Goal: Browse casually: Explore the website without a specific task or goal

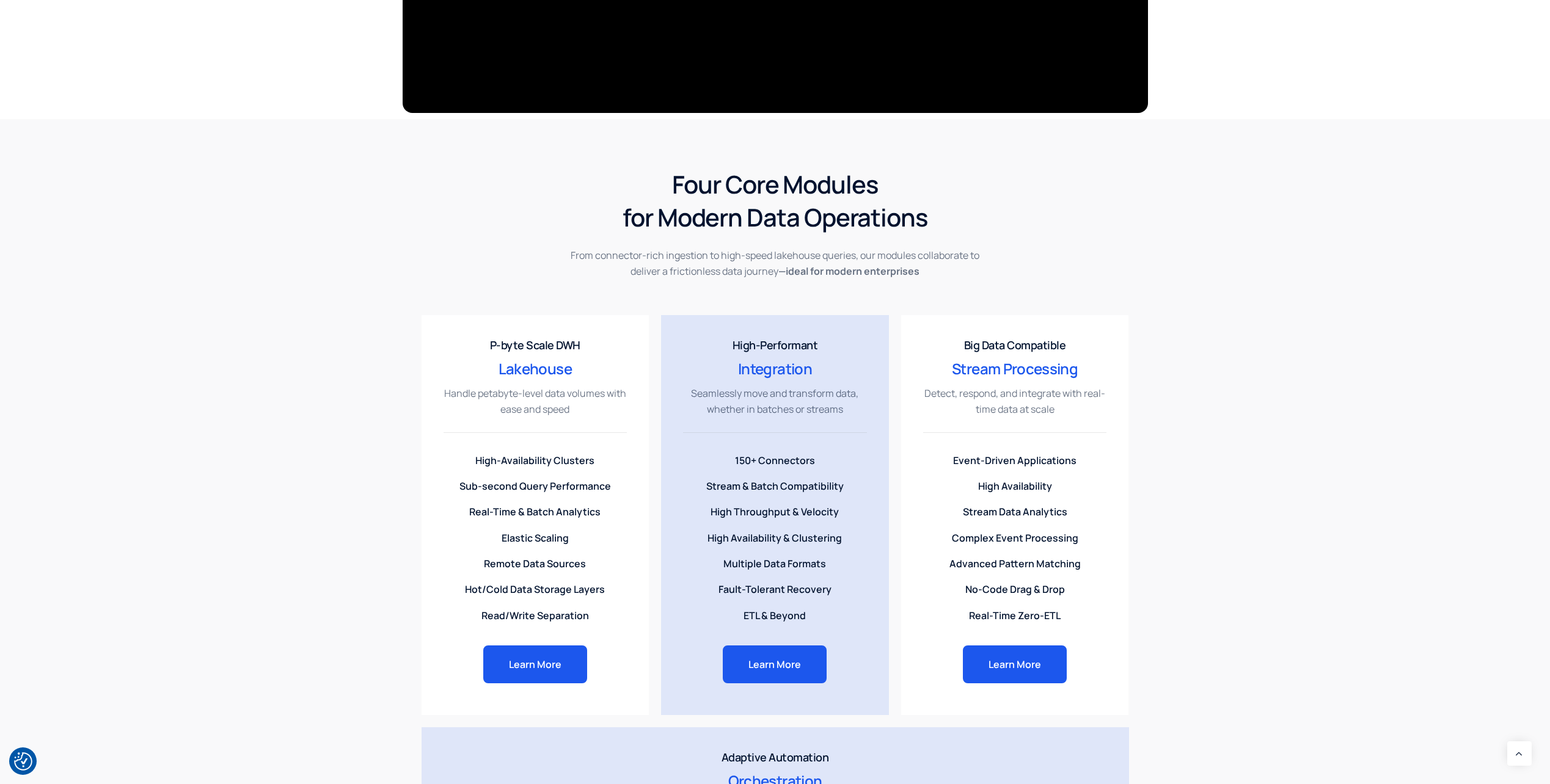
scroll to position [855, 0]
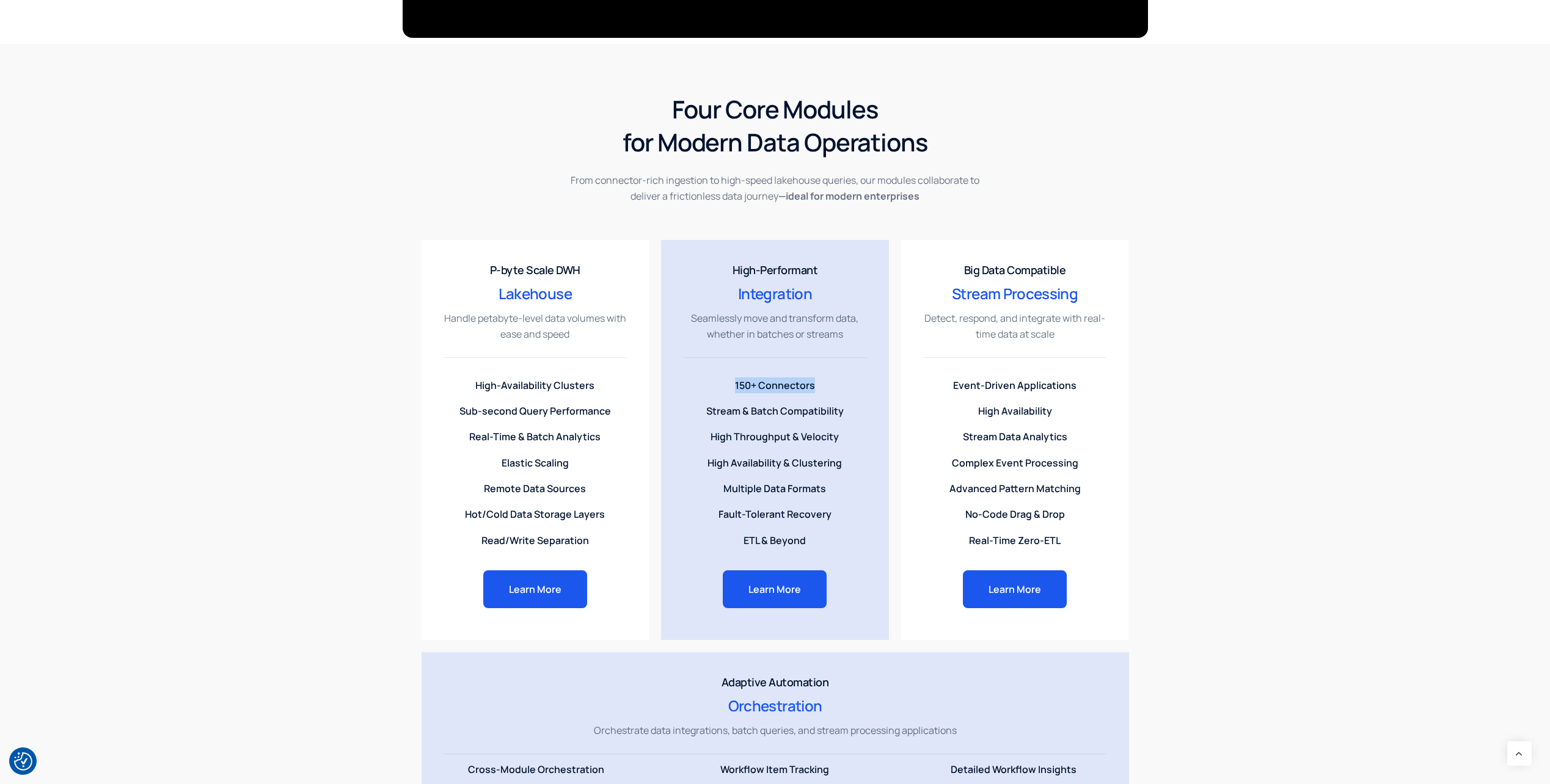
drag, startPoint x: 729, startPoint y: 384, endPoint x: 829, endPoint y: 387, distance: 100.0
click at [829, 387] on li "150+ Connectors" at bounding box center [775, 387] width 184 height 21
drag, startPoint x: 803, startPoint y: 542, endPoint x: 743, endPoint y: 545, distance: 60.1
click at [743, 545] on li "ETL & Beyond" at bounding box center [775, 540] width 184 height 16
click at [195, 478] on div "Four Core Modules for Modern Data Operations From connector-rich ingestion to h…" at bounding box center [775, 462] width 1550 height 836
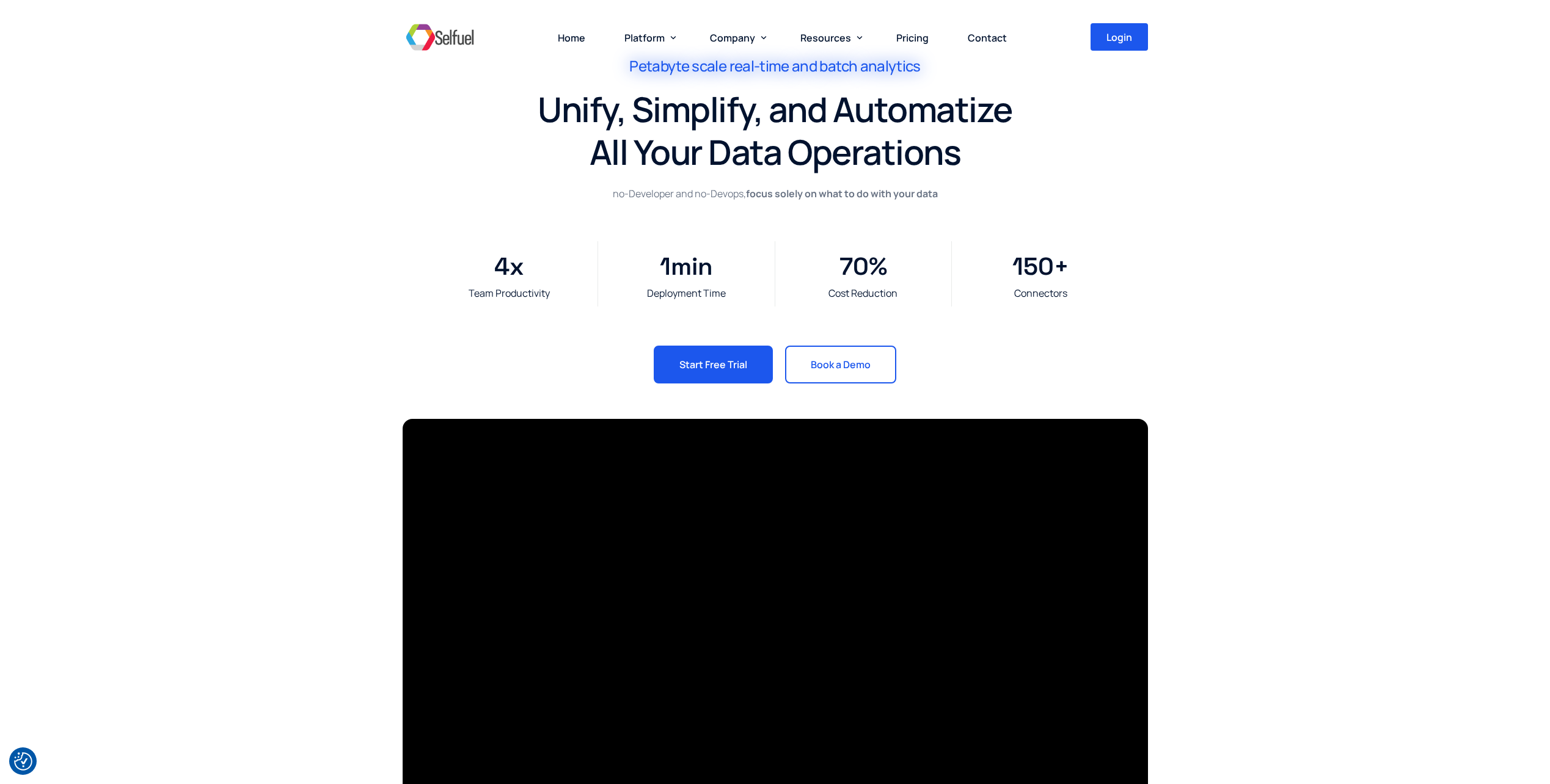
scroll to position [0, 0]
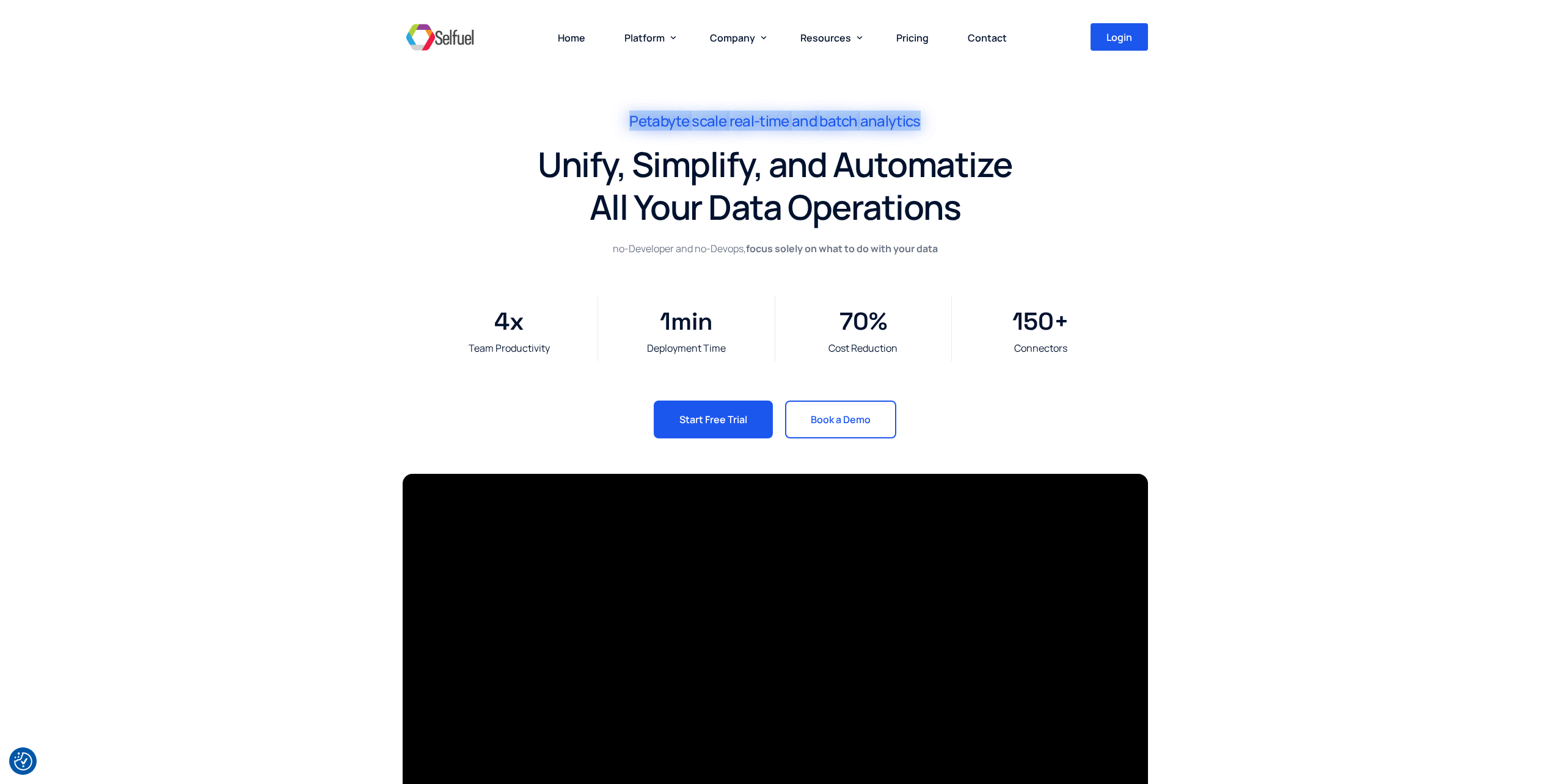
drag, startPoint x: 624, startPoint y: 119, endPoint x: 990, endPoint y: 122, distance: 366.0
click at [990, 122] on div "Petabyte scale real-time and batch analytics" at bounding box center [775, 127] width 489 height 31
click at [1325, 214] on div "Petabyte scale real-time and batch analytics Unify, Simplify, and Automatize Al…" at bounding box center [775, 233] width 1550 height 467
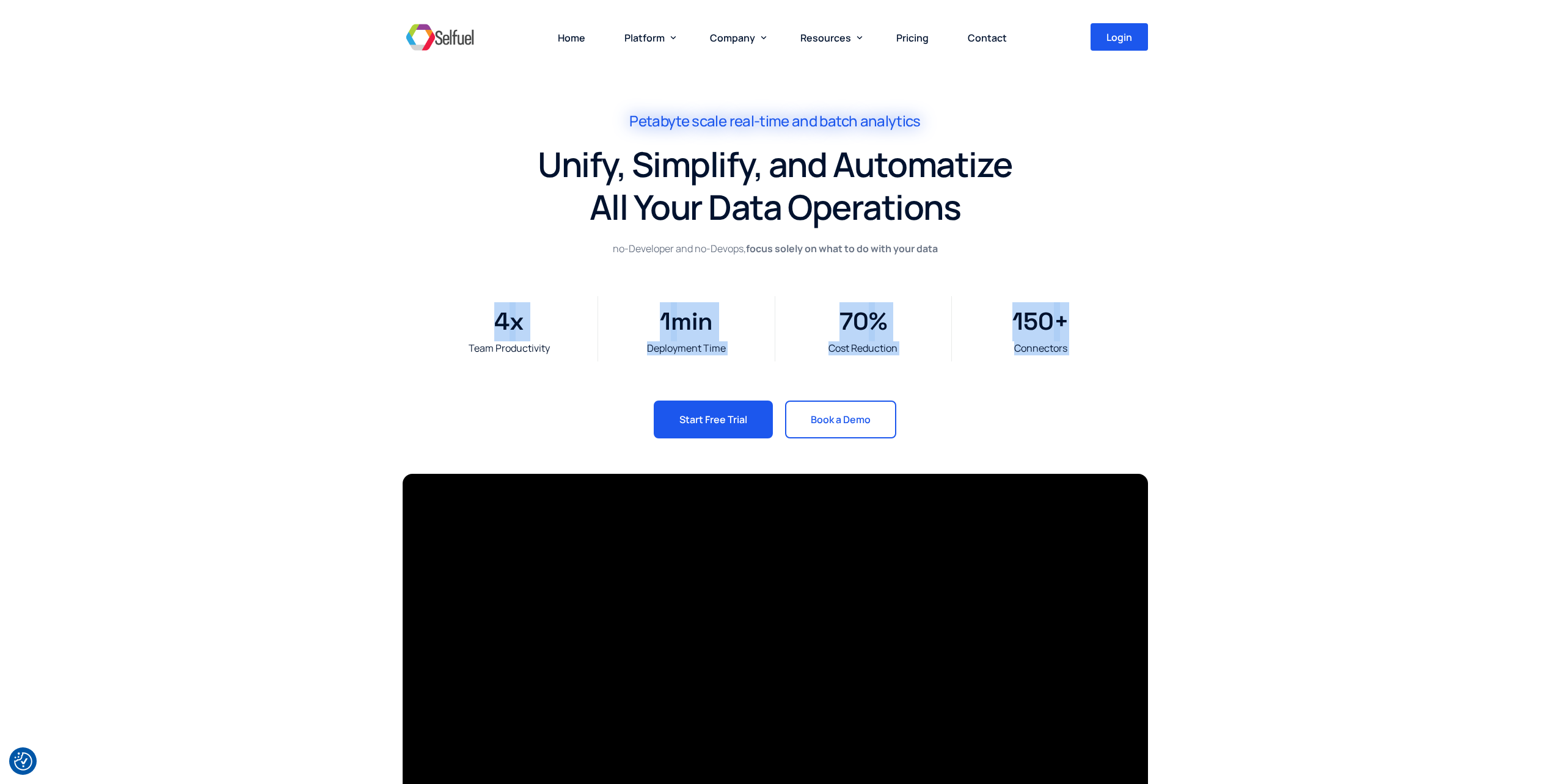
drag, startPoint x: 525, startPoint y: 331, endPoint x: 1083, endPoint y: 332, distance: 558.0
click at [1083, 332] on div "Team Productivity 4 x Deployment Time 1 min Cost Reduction 70 % Connectors 150 +" at bounding box center [775, 328] width 708 height 65
drag, startPoint x: 1083, startPoint y: 332, endPoint x: 1285, endPoint y: 369, distance: 205.4
click at [1285, 369] on div "Petabyte scale real-time and batch analytics Unify, Simplify, and Automatize Al…" at bounding box center [775, 233] width 1550 height 467
click at [1067, 354] on div "Connectors" at bounding box center [1040, 348] width 165 height 14
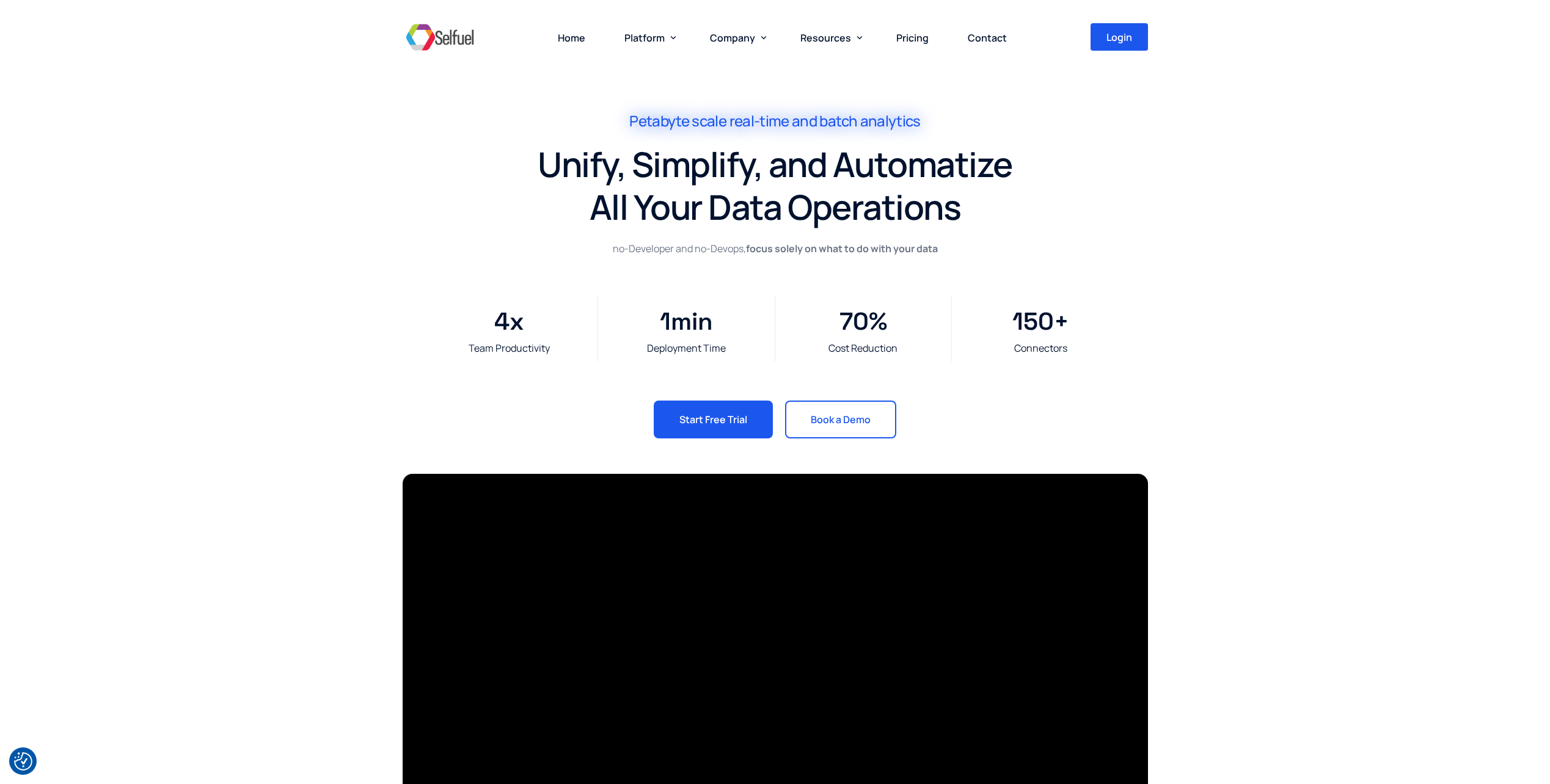
click at [497, 335] on span "4" at bounding box center [502, 322] width 16 height 39
drag, startPoint x: 496, startPoint y: 320, endPoint x: 603, endPoint y: 350, distance: 111.1
click at [603, 350] on div "Team Productivity 4 x Deployment Time 1 min Cost Reduction 70 % Connectors 150 +" at bounding box center [775, 328] width 708 height 65
drag, startPoint x: 603, startPoint y: 350, endPoint x: 503, endPoint y: 346, distance: 100.1
click at [503, 346] on div "Team Productivity" at bounding box center [509, 348] width 164 height 14
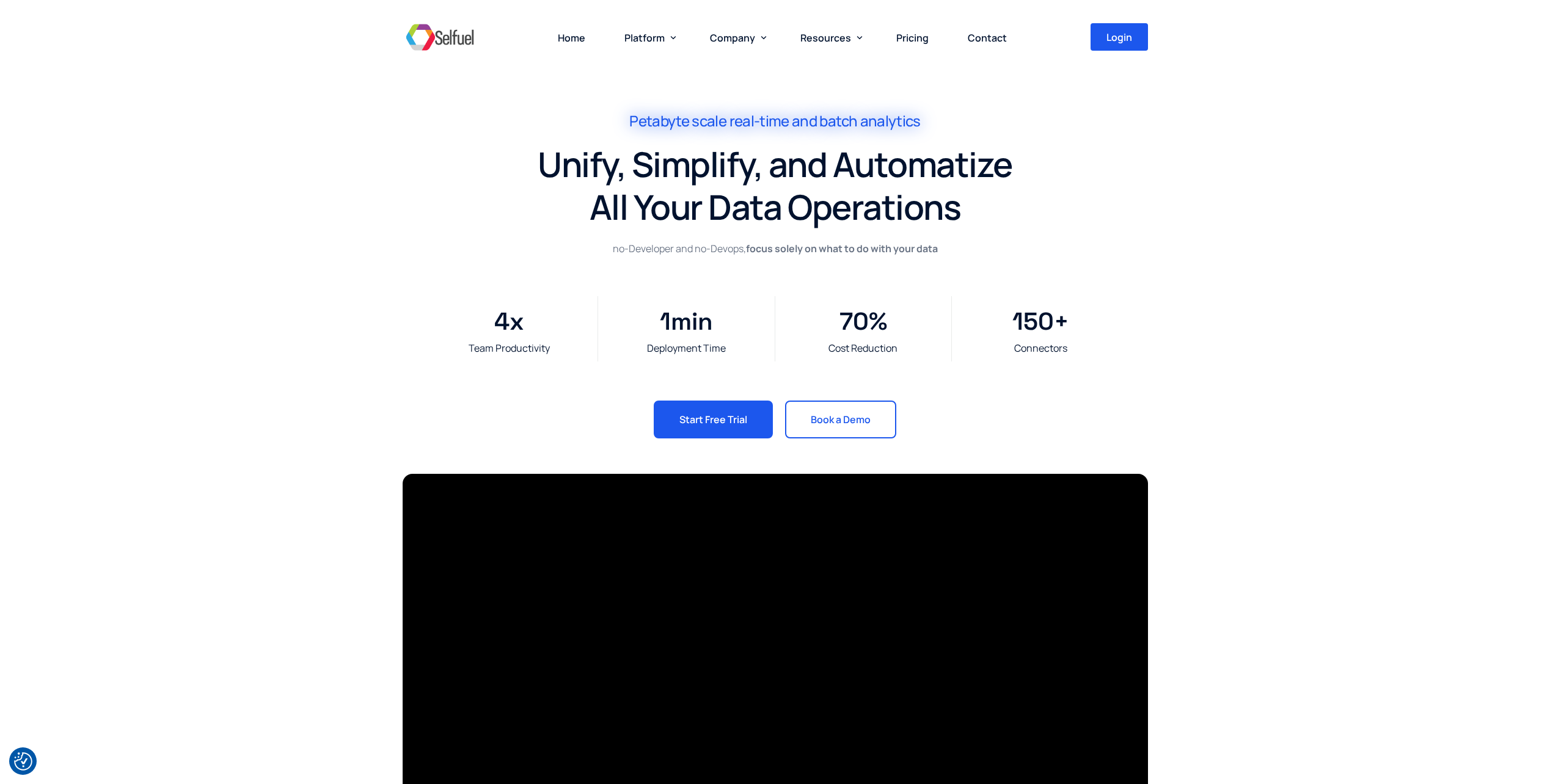
click at [475, 349] on div "Team Productivity" at bounding box center [509, 348] width 164 height 14
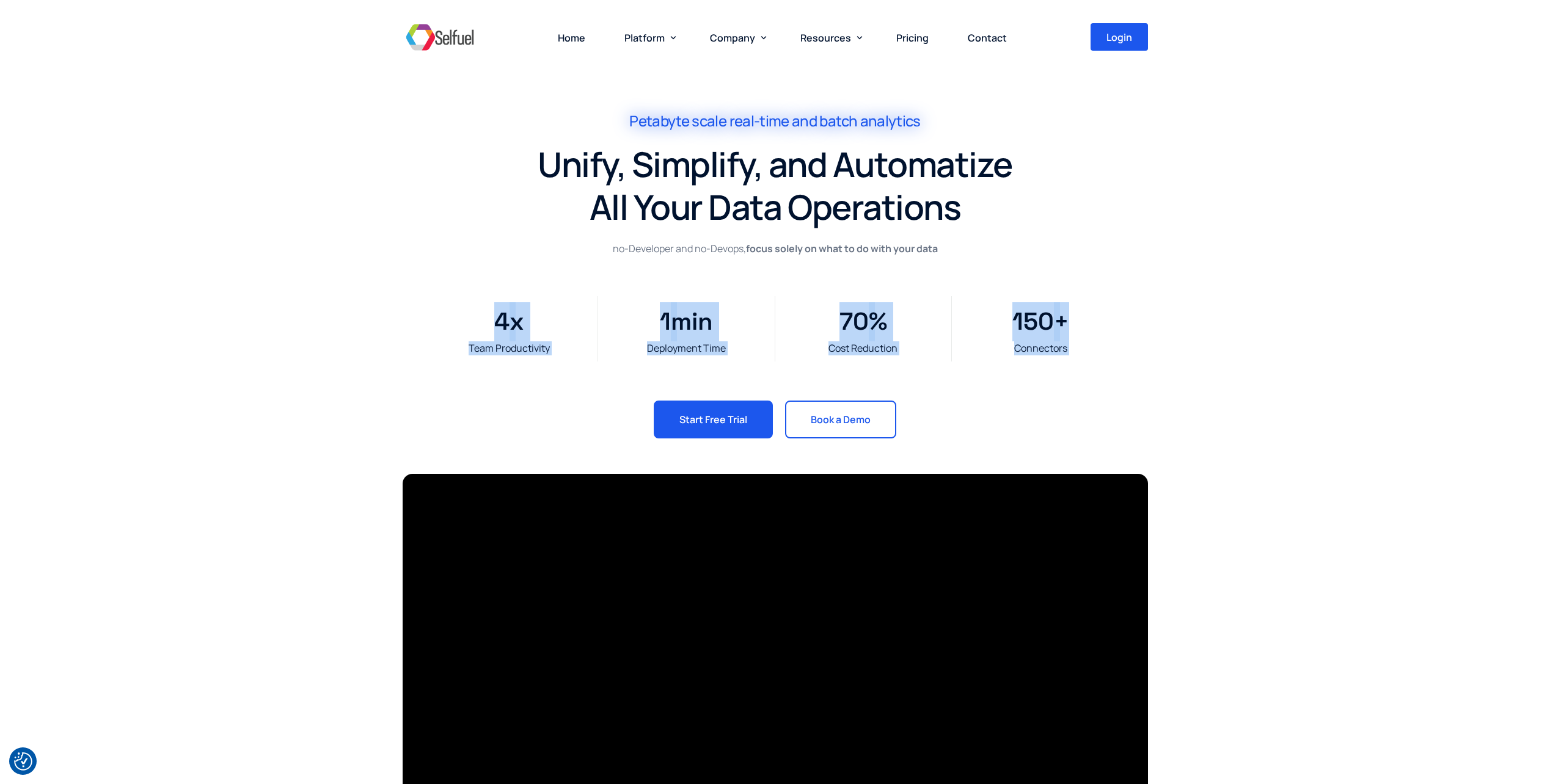
drag, startPoint x: 469, startPoint y: 345, endPoint x: 1085, endPoint y: 317, distance: 616.6
click at [1085, 317] on div "Team Productivity 4 x Deployment Time 1 min Cost Reduction 70 % Connectors 150 +" at bounding box center [775, 328] width 708 height 65
click at [1356, 344] on div "Petabyte scale real-time and batch analytics Unify, Simplify, and Automatize Al…" at bounding box center [775, 233] width 1550 height 467
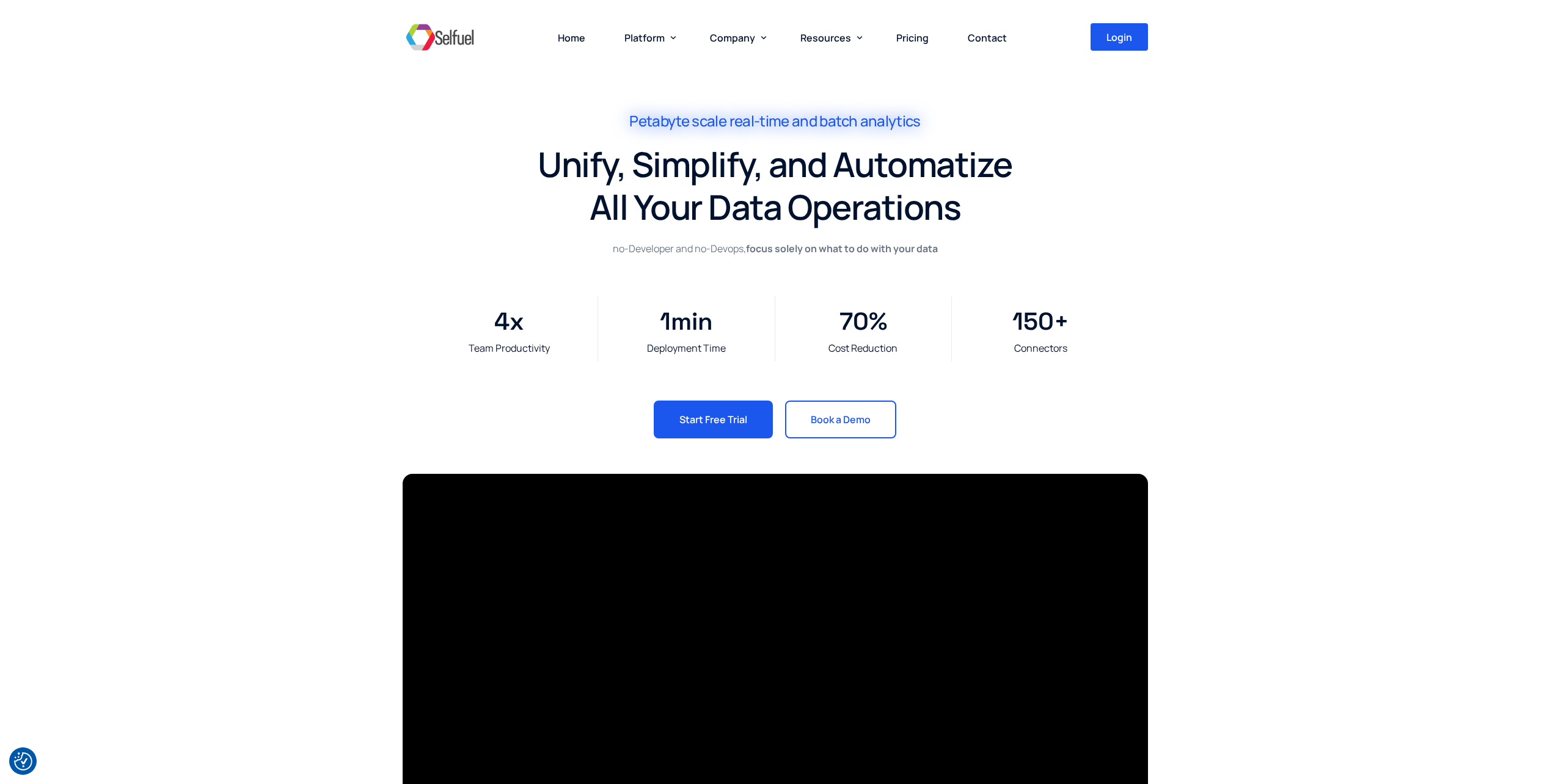
click at [1332, 244] on div "Petabyte scale real-time and batch analytics Unify, Simplify, and Automatize Al…" at bounding box center [775, 233] width 1550 height 467
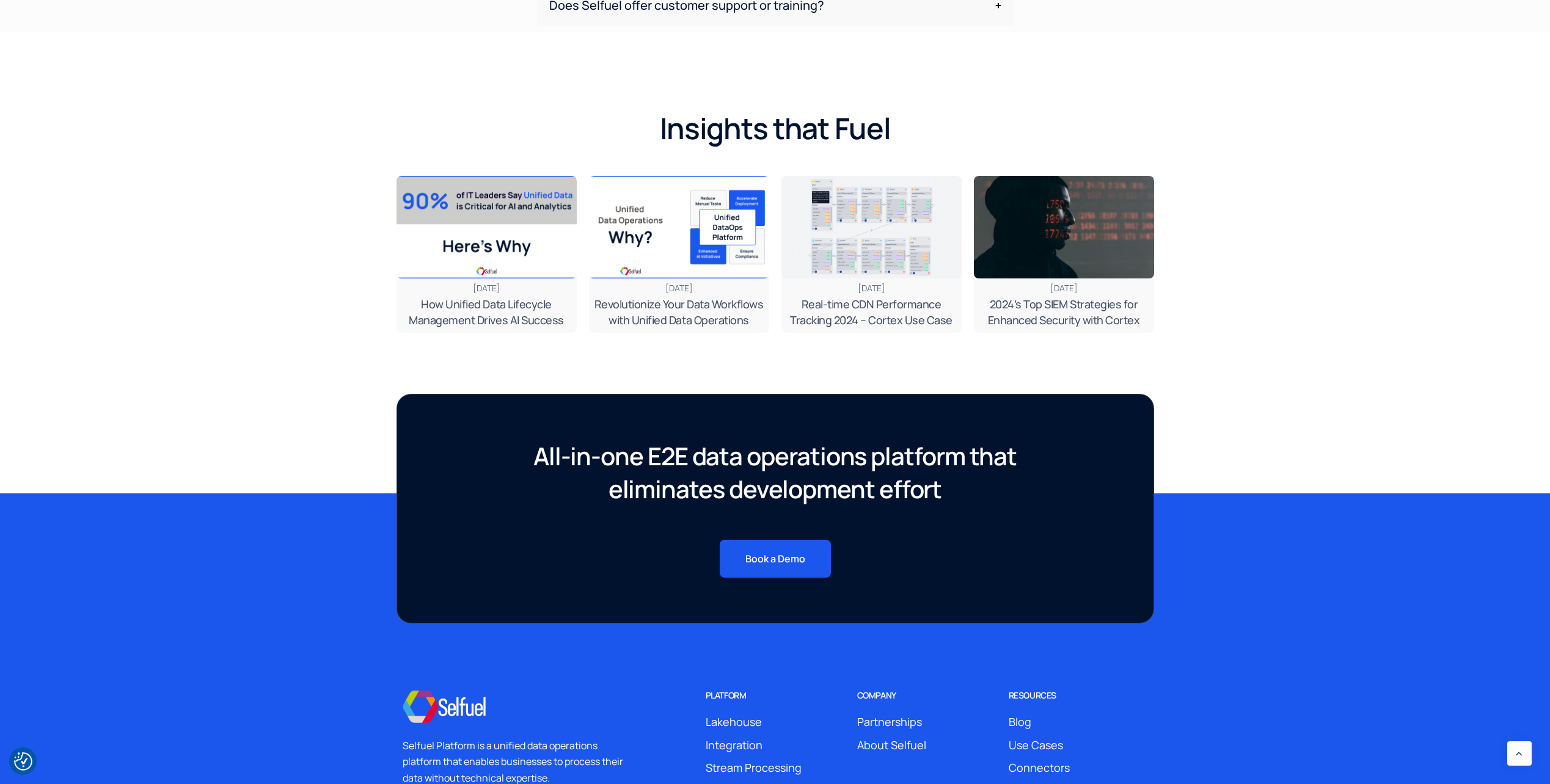
scroll to position [4260, 0]
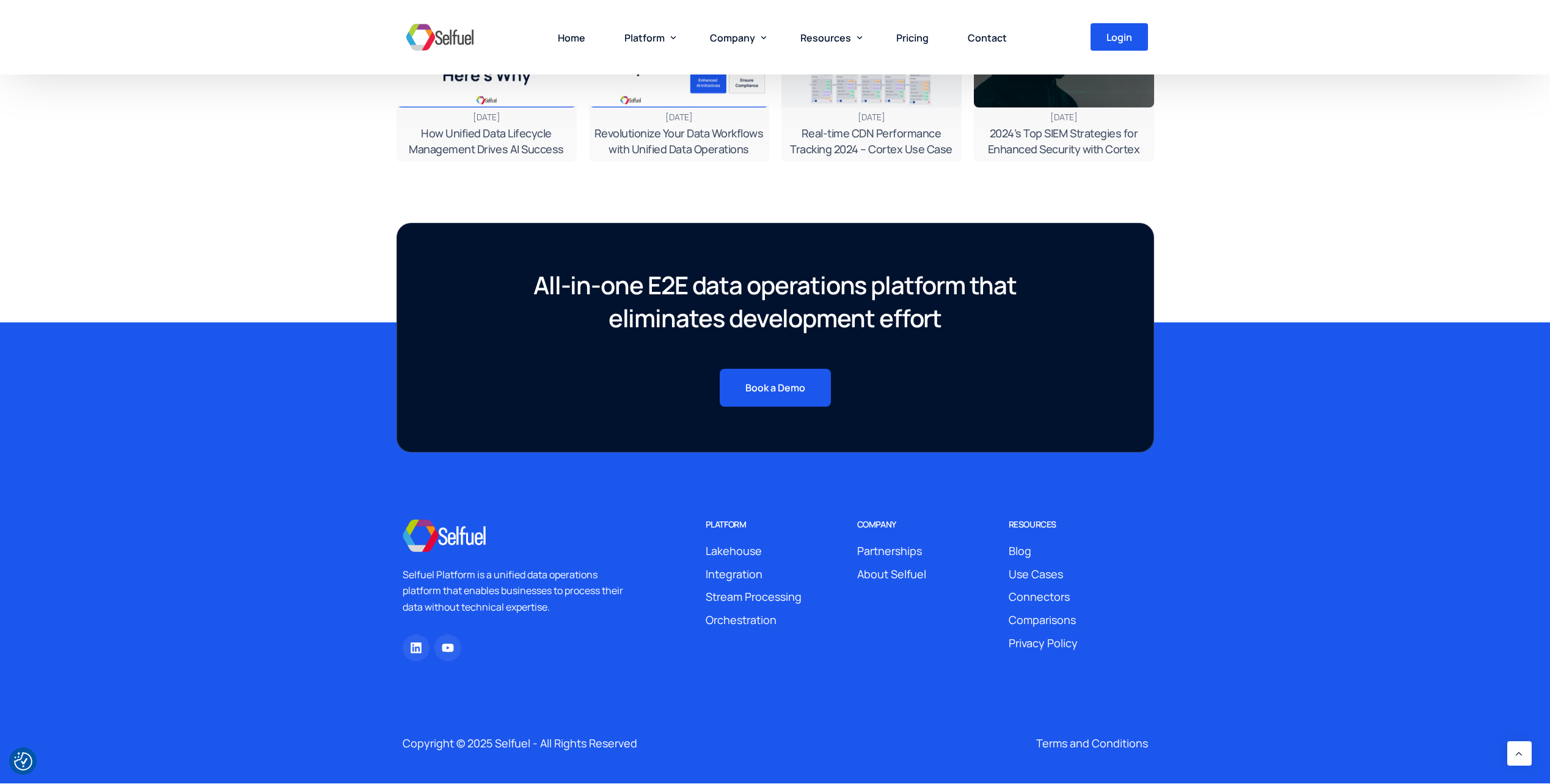
click at [902, 575] on span "About Selfuel" at bounding box center [892, 575] width 69 height 18
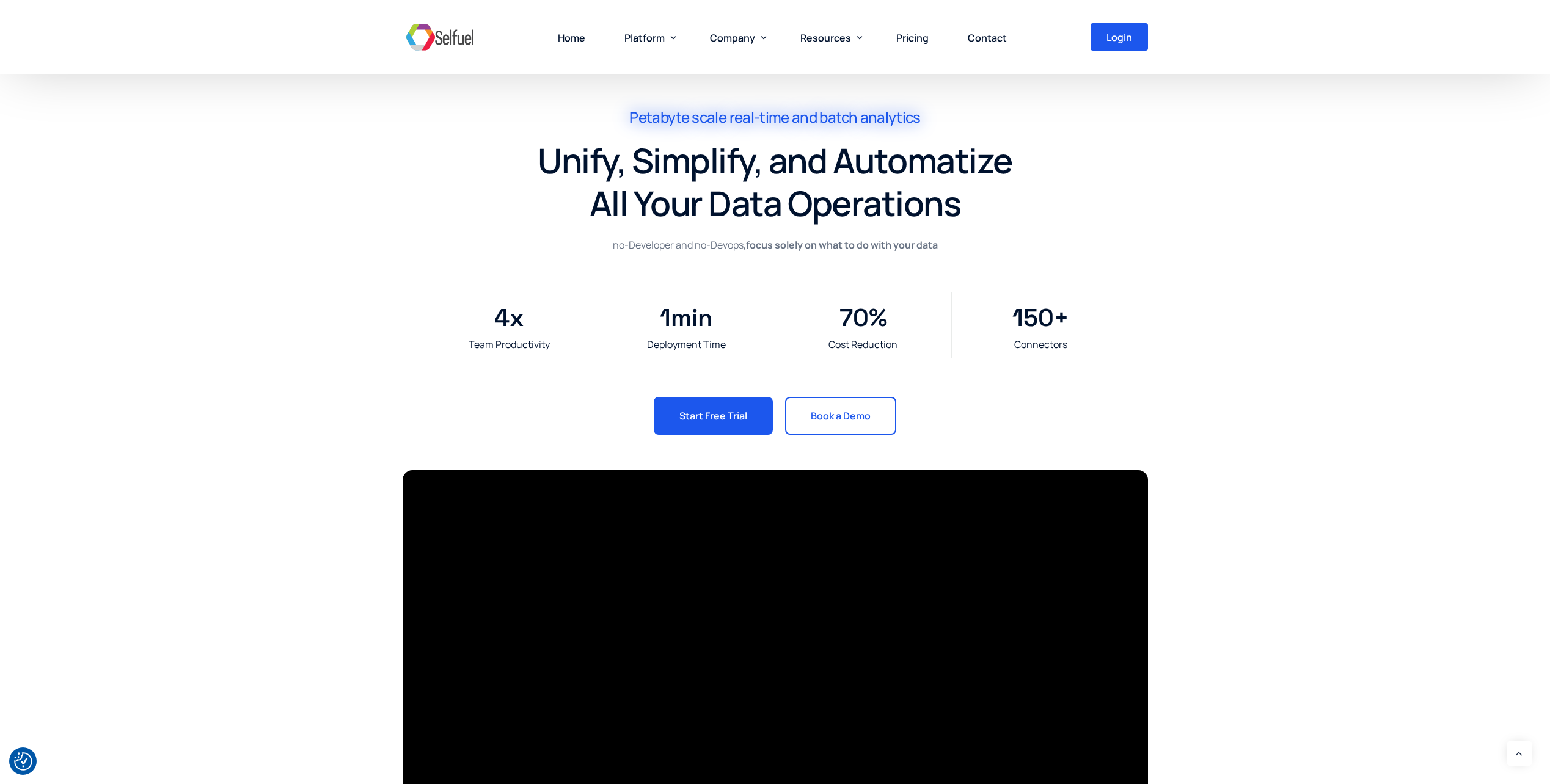
scroll to position [0, 0]
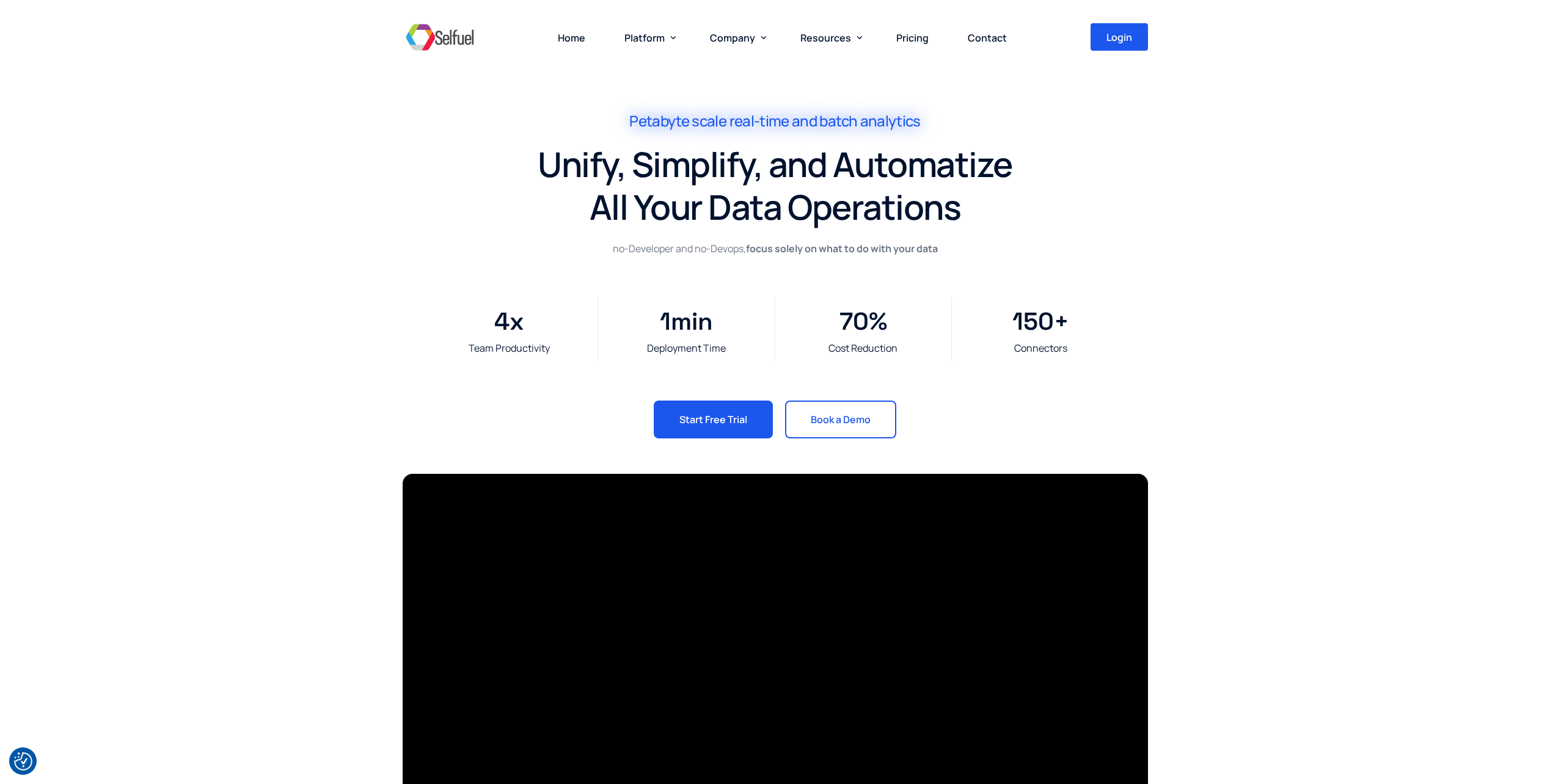
click at [456, 41] on img at bounding box center [440, 37] width 74 height 36
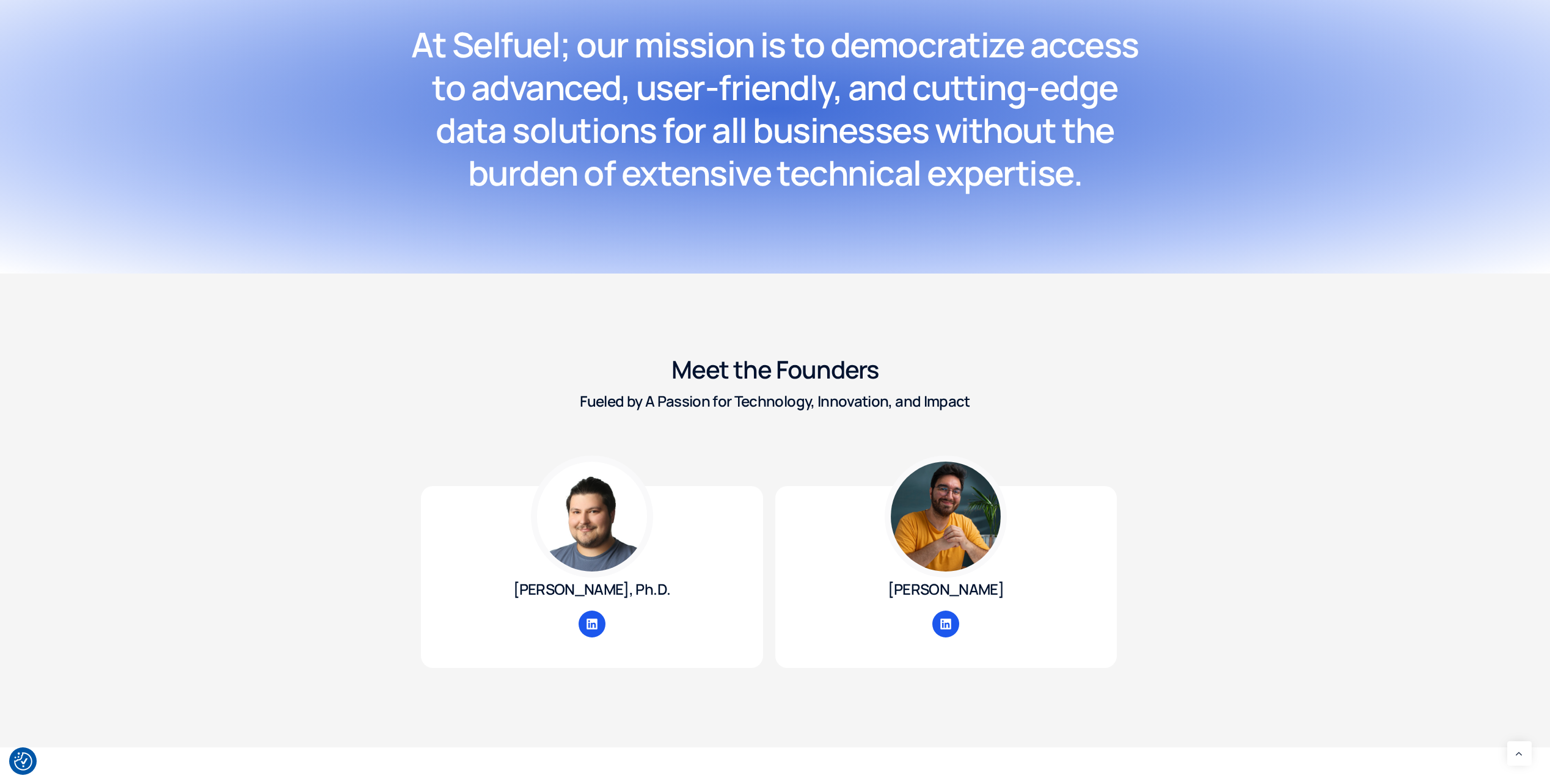
scroll to position [1315, 0]
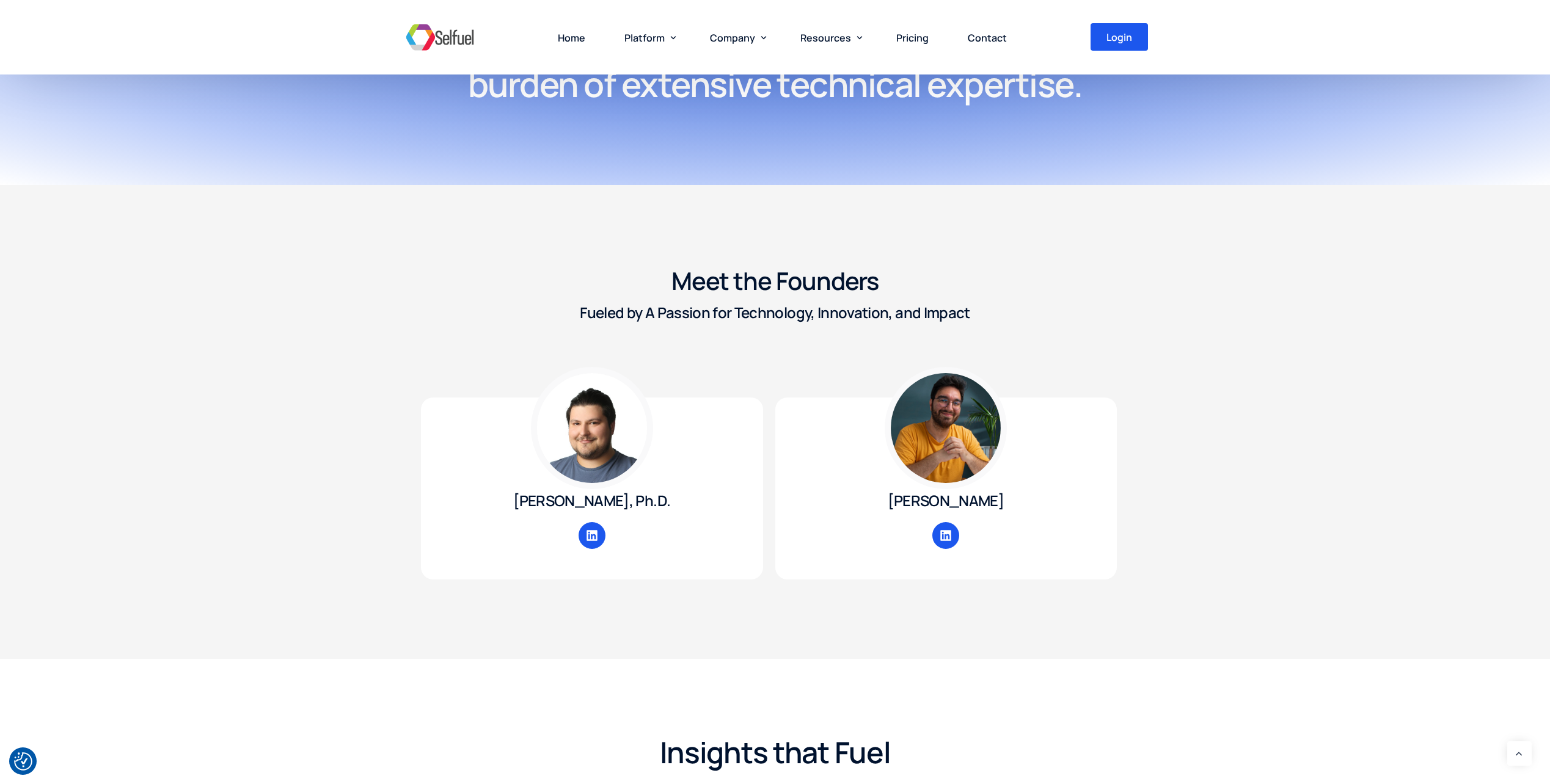
drag, startPoint x: 398, startPoint y: 738, endPoint x: 663, endPoint y: 744, distance: 265.1
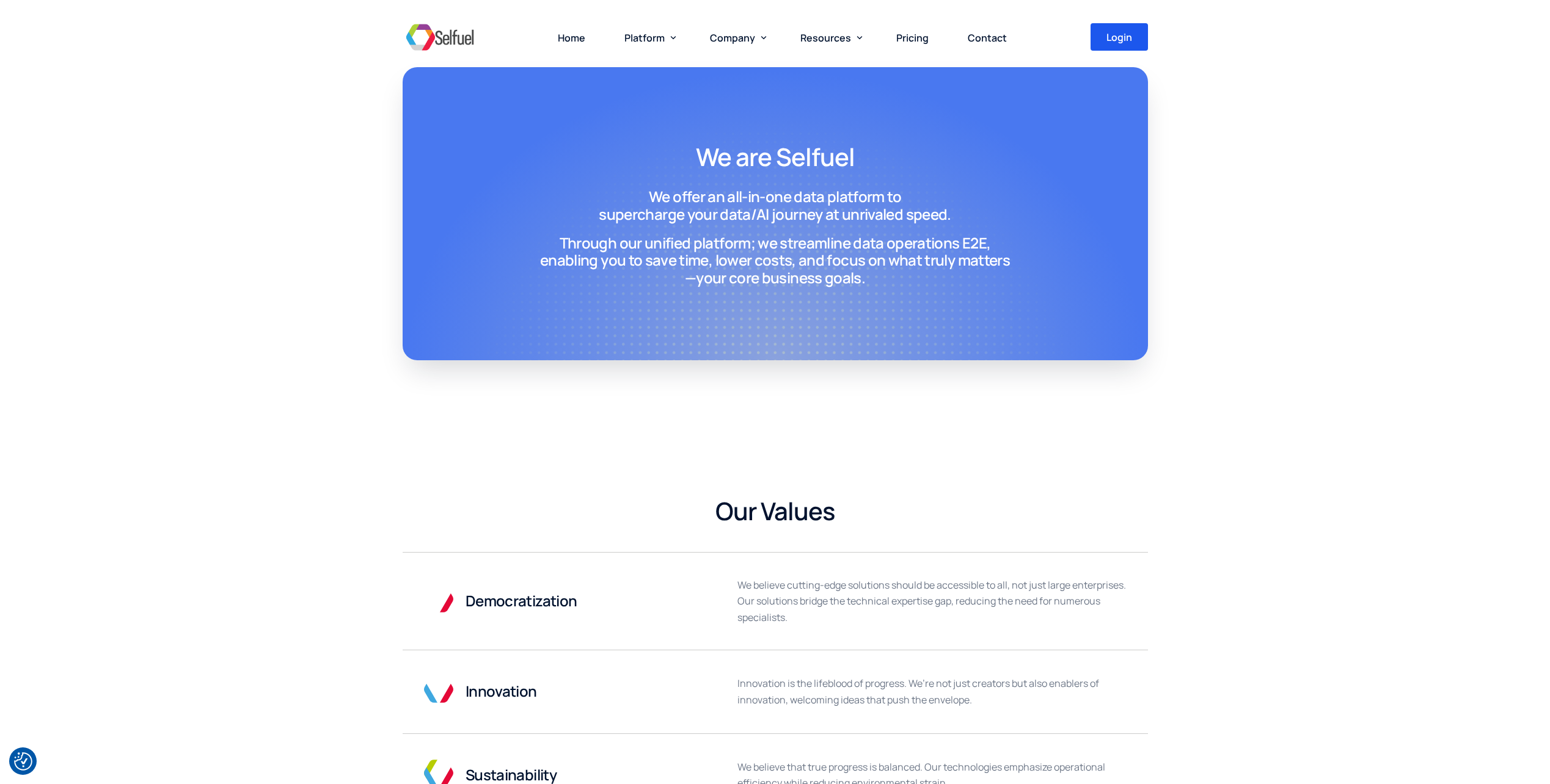
scroll to position [0, 0]
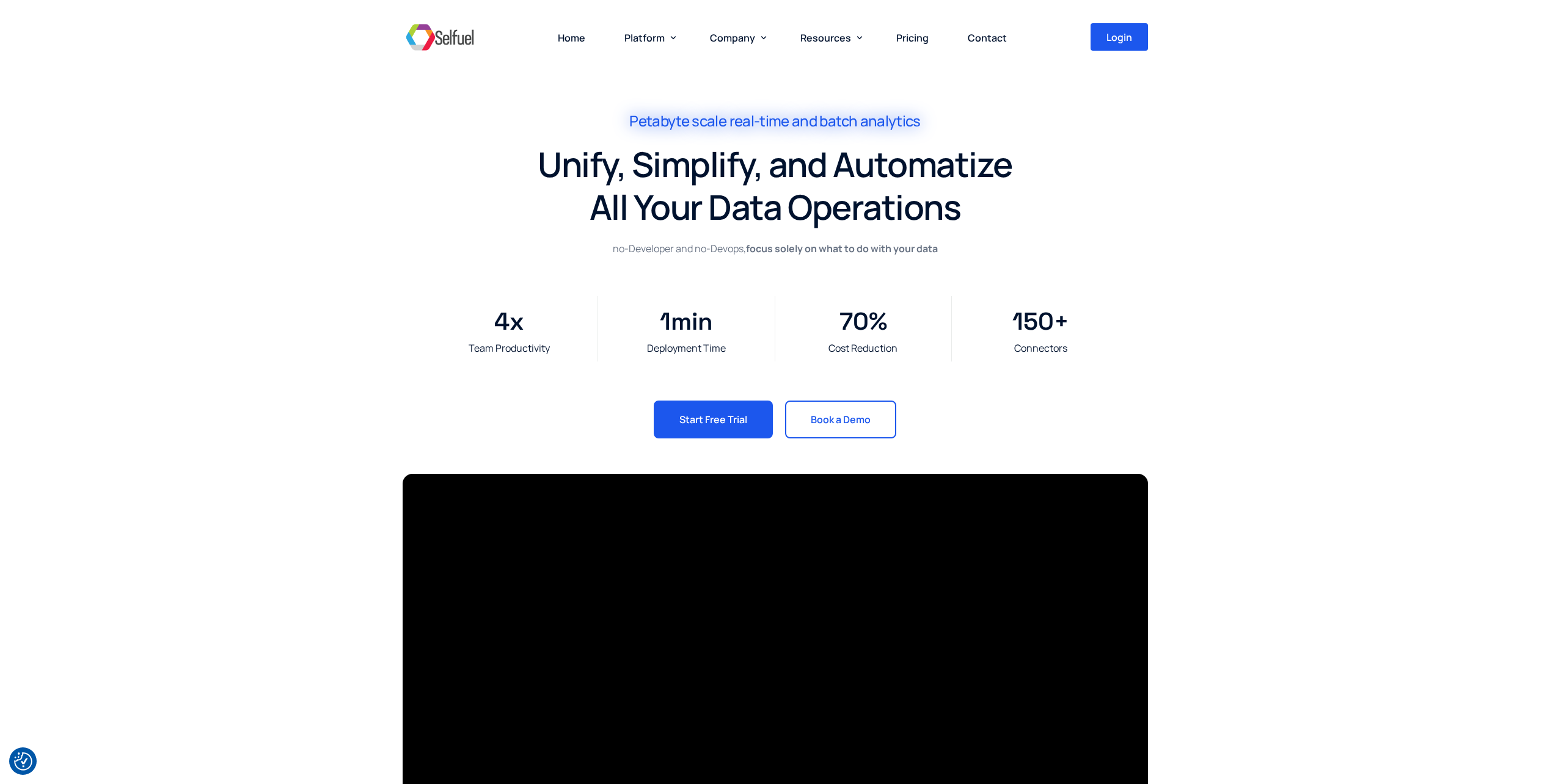
click at [1342, 317] on div "Petabyte scale real-time and batch analytics Unify, Simplify, and Automatize Al…" at bounding box center [775, 233] width 1550 height 467
click at [312, 544] on section at bounding box center [775, 683] width 1550 height 431
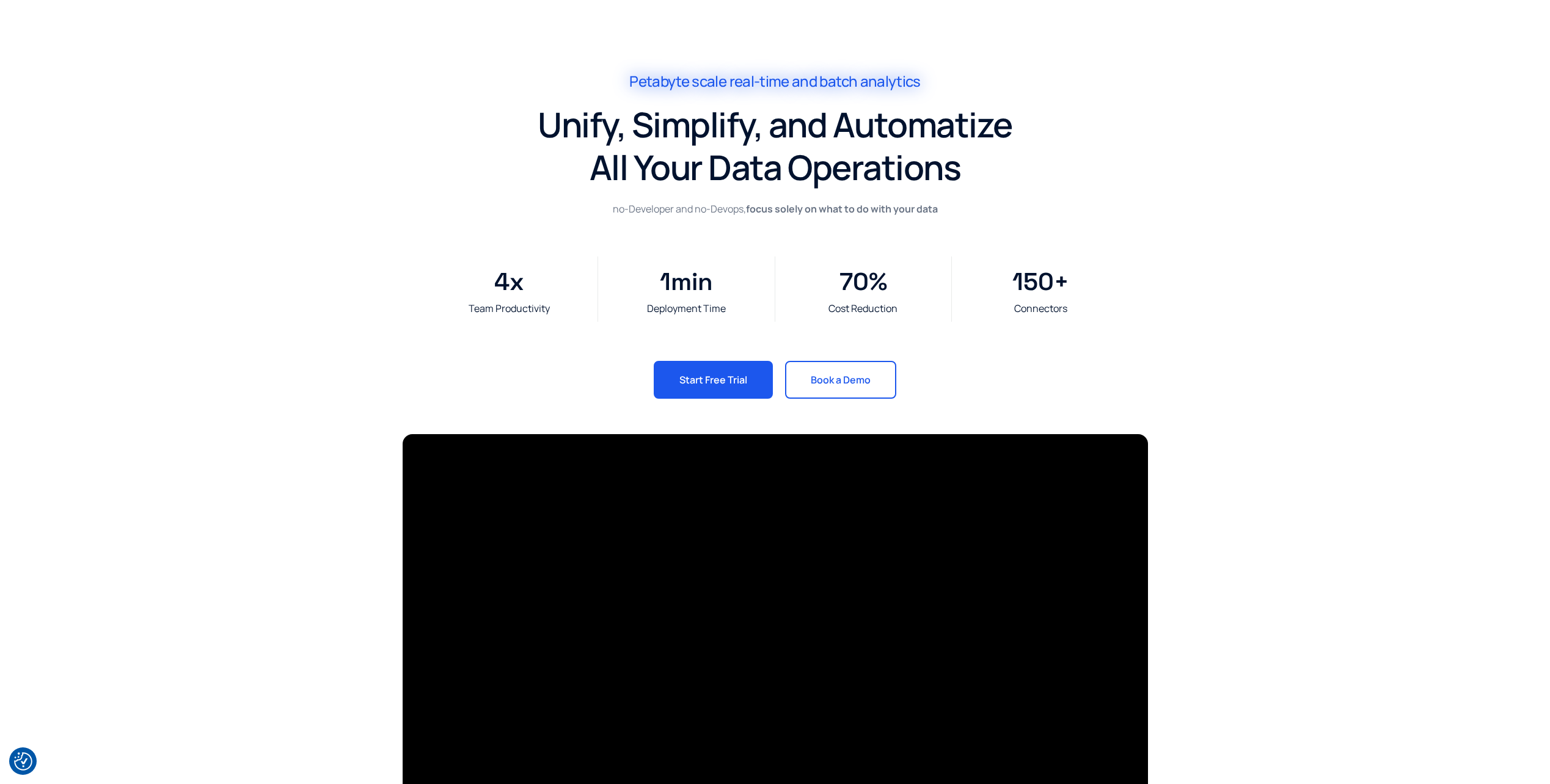
scroll to position [61, 0]
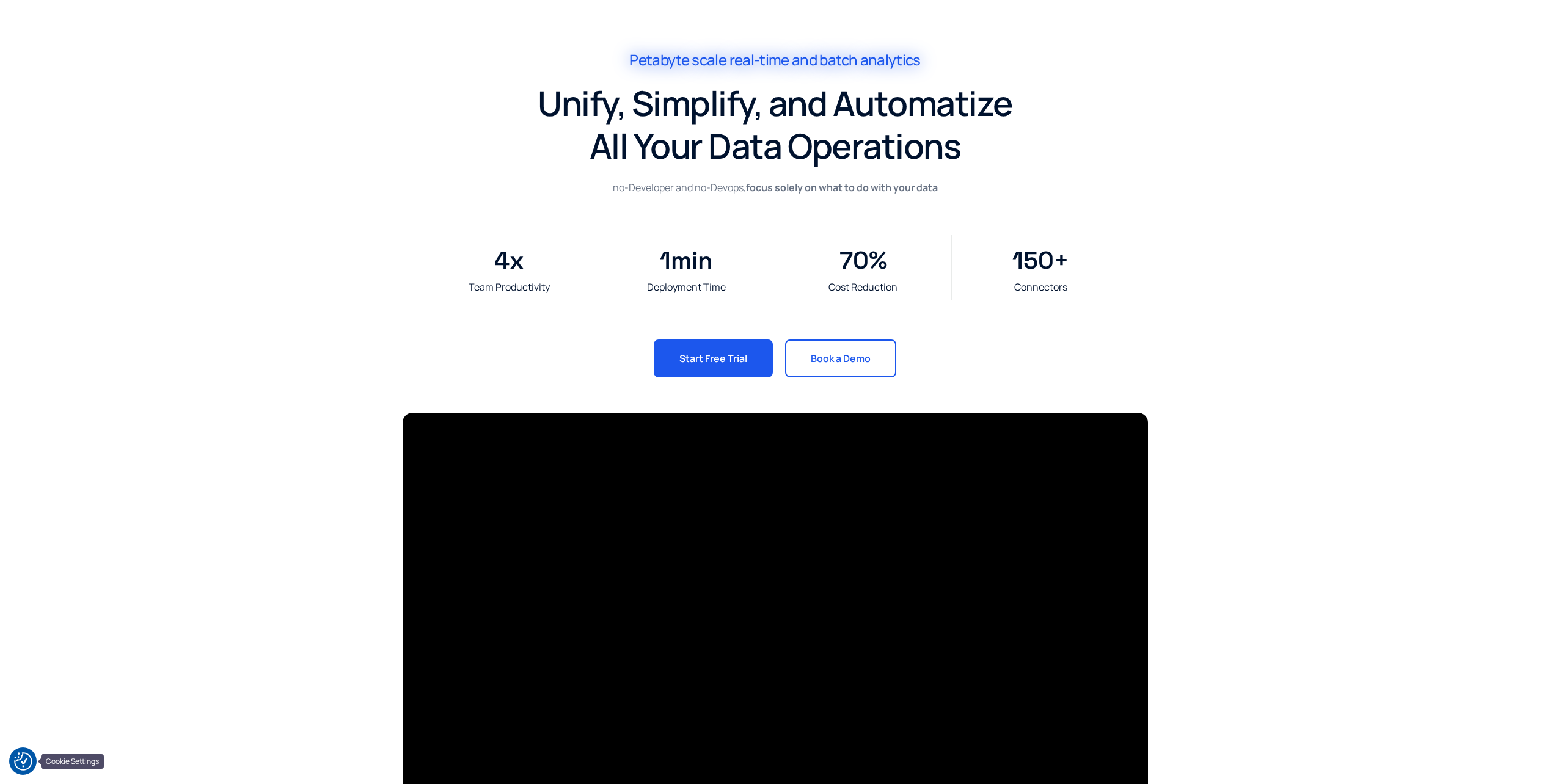
click at [28, 759] on img "Cookie Settings" at bounding box center [23, 762] width 18 height 18
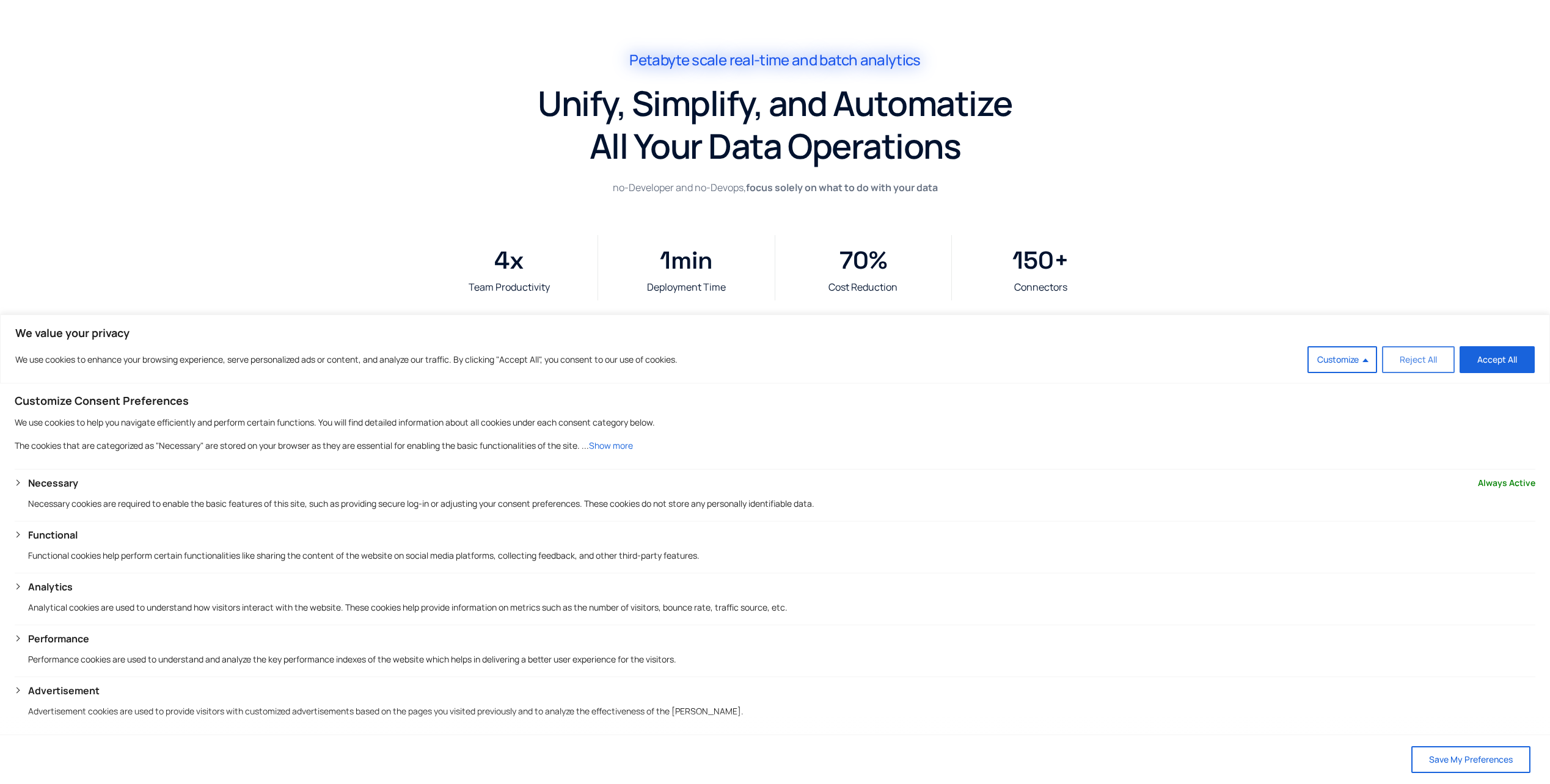
click at [1422, 364] on button "Reject All" at bounding box center [1418, 359] width 73 height 27
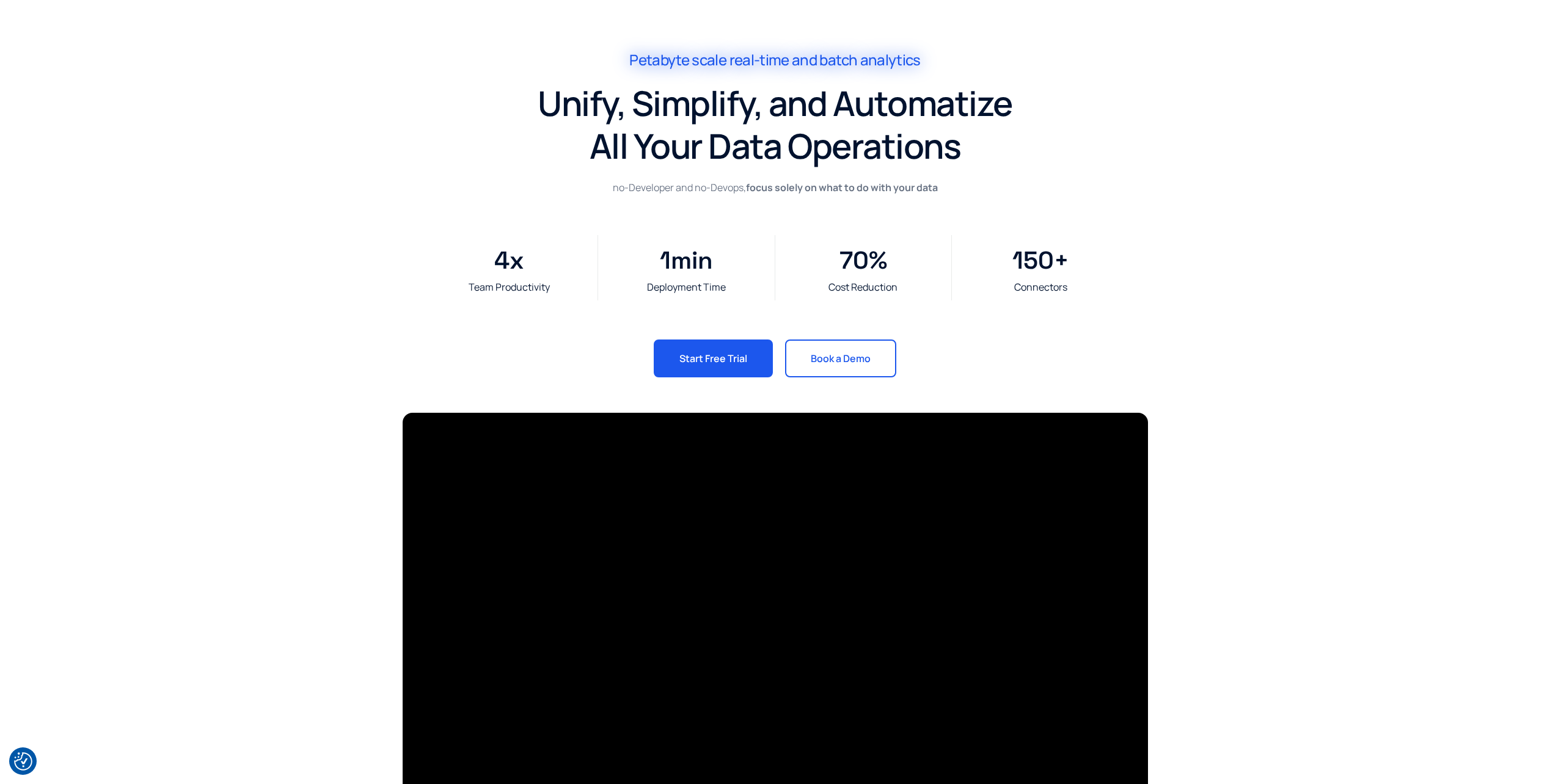
click at [173, 531] on section at bounding box center [775, 622] width 1550 height 431
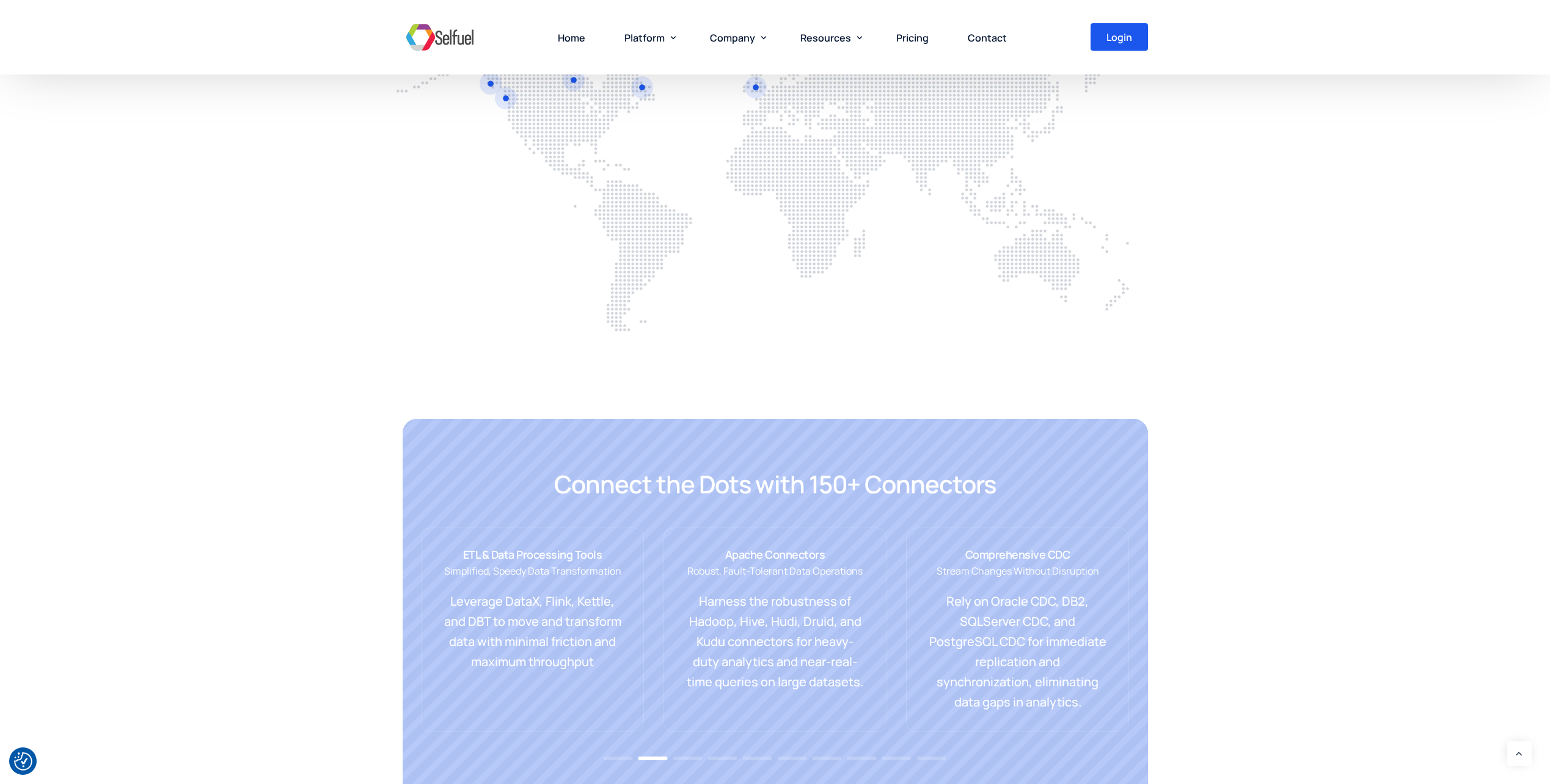
scroll to position [2687, 0]
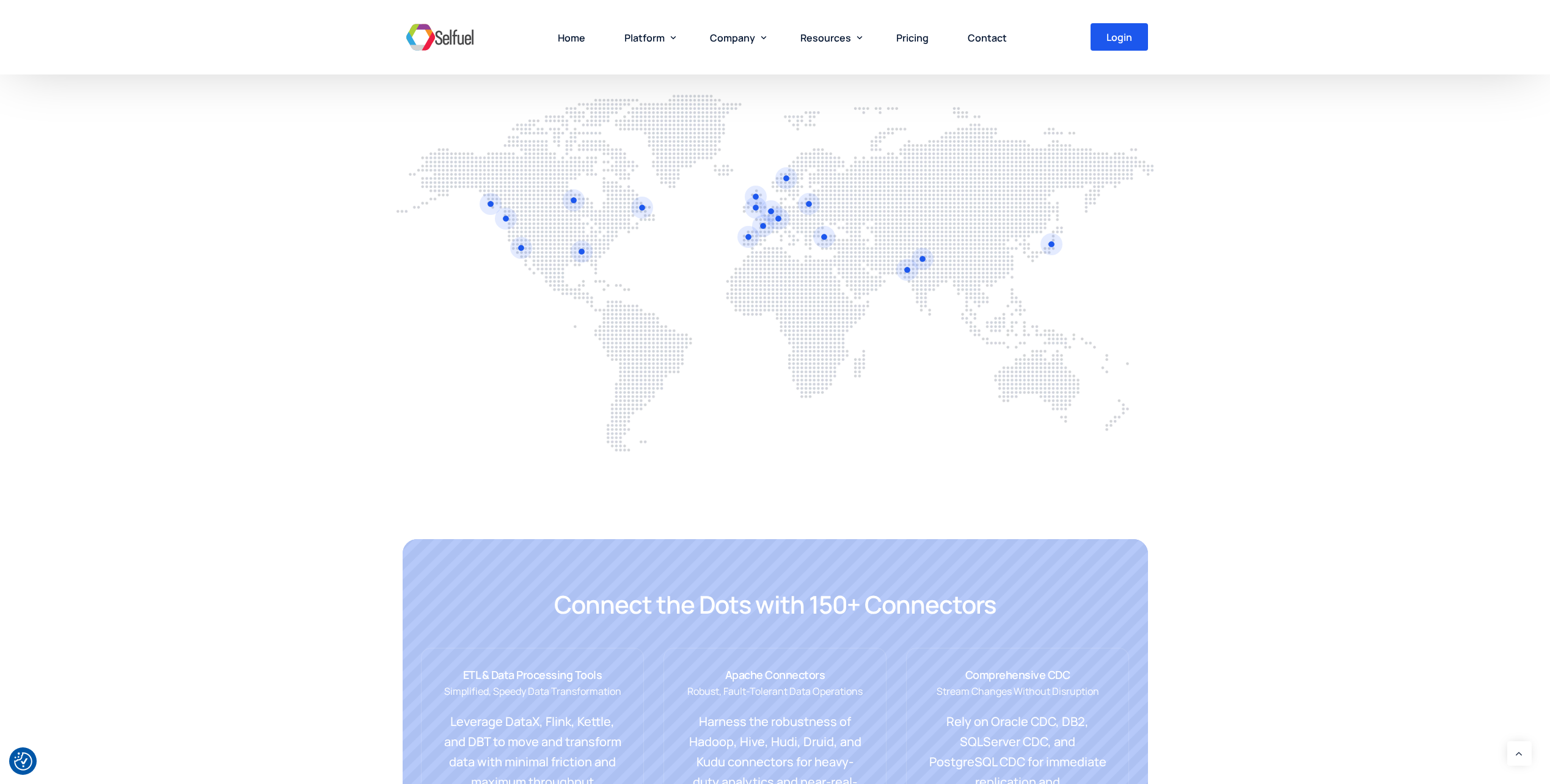
click at [1193, 458] on div "Mission-Critical Deployments Anywhere Choose between [GEOGRAPHIC_DATA] and On-P…" at bounding box center [775, 207] width 1550 height 653
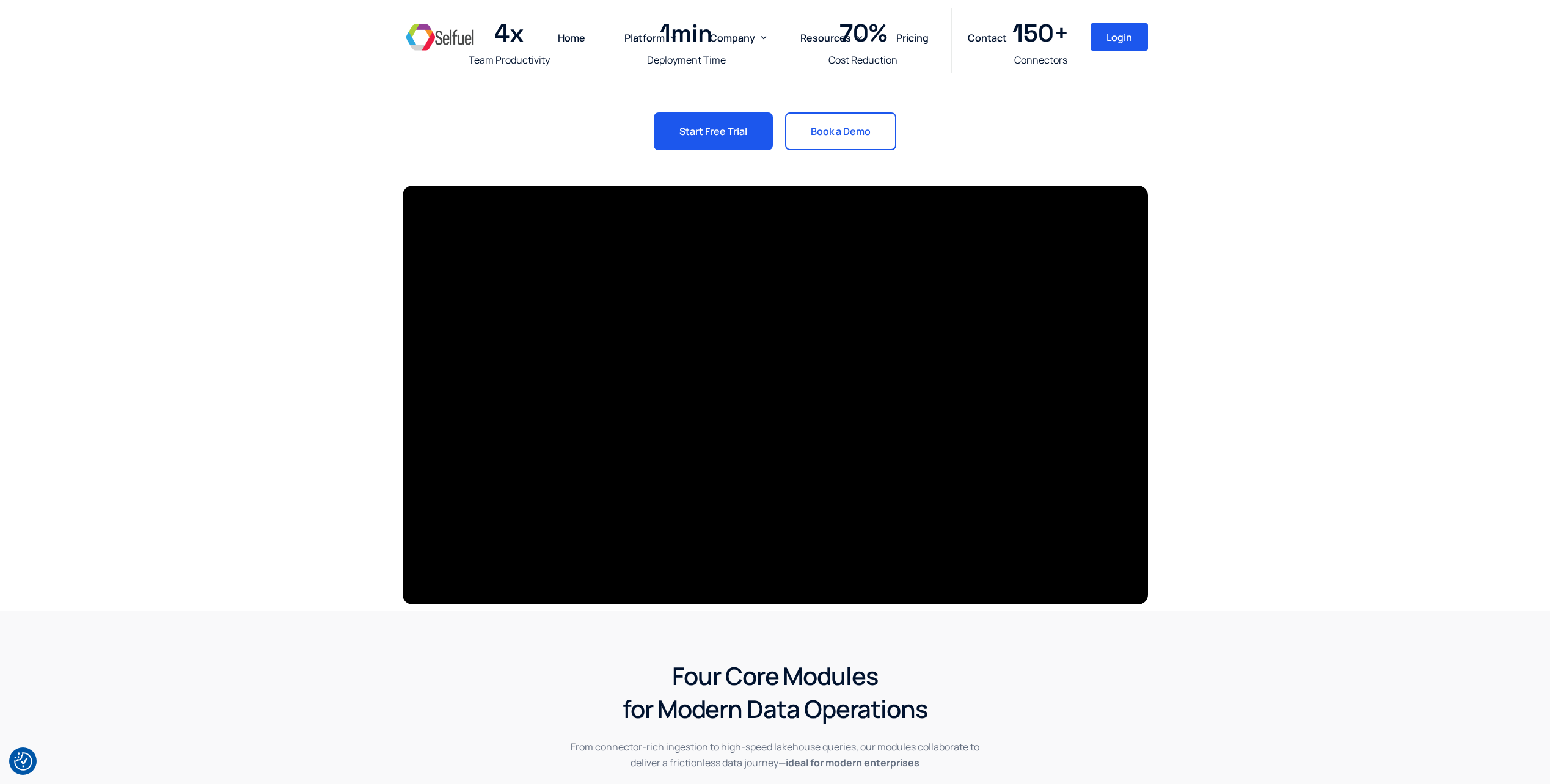
scroll to position [0, 0]
